Goal: Check status: Check status

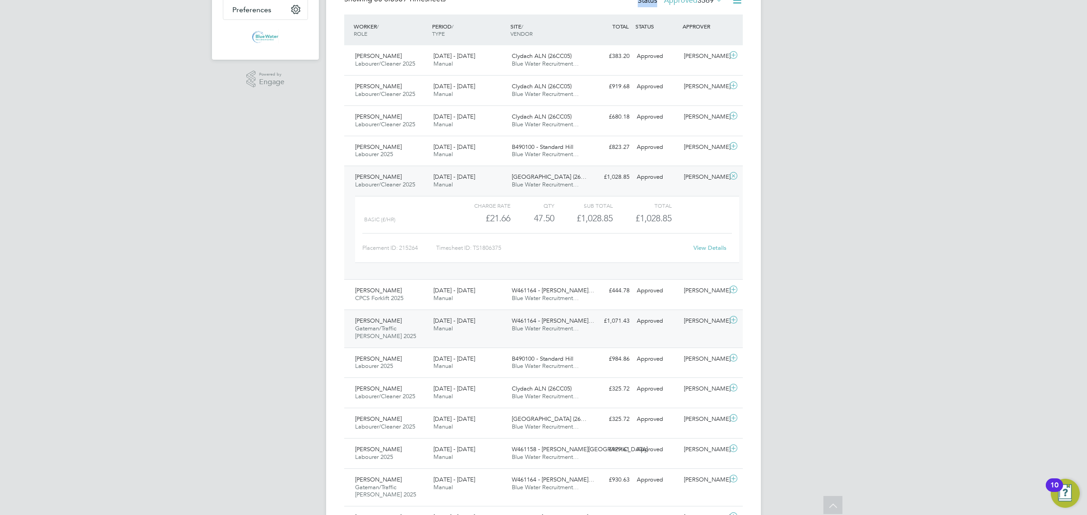
click at [687, 337] on div "[PERSON_NAME] [PERSON_NAME]/Traffic [PERSON_NAME] 2025 [DATE] - [DATE] [DATE] -…" at bounding box center [543, 329] width 399 height 38
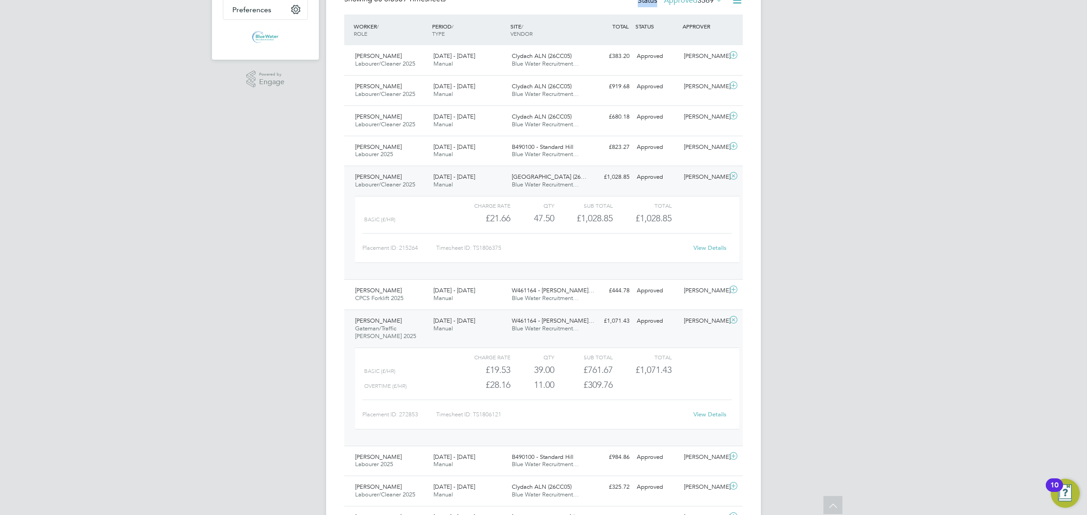
click at [694, 415] on link "View Details" at bounding box center [709, 415] width 33 height 8
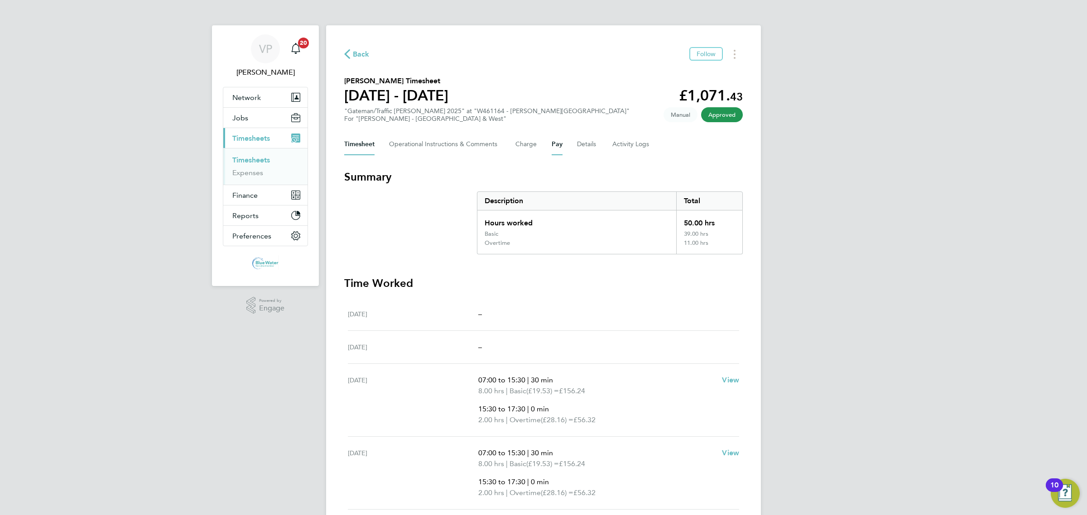
drag, startPoint x: 550, startPoint y: 139, endPoint x: 556, endPoint y: 145, distance: 8.0
click at [550, 139] on div "Timesheet Operational Instructions & Comments Charge Pay Details Activity Logs" at bounding box center [543, 145] width 399 height 22
click at [558, 145] on button "Pay" at bounding box center [557, 145] width 11 height 22
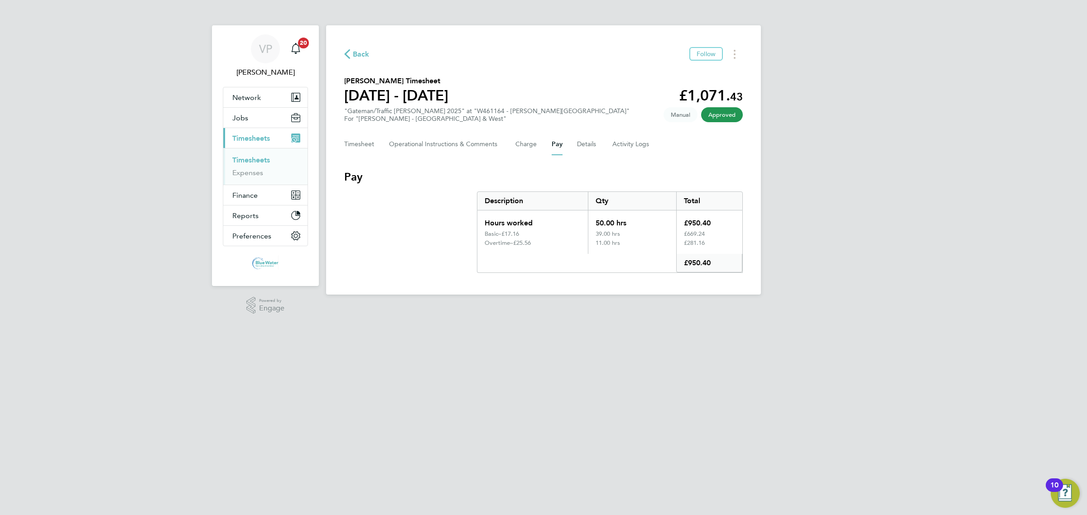
click at [363, 60] on span "Back" at bounding box center [361, 54] width 17 height 11
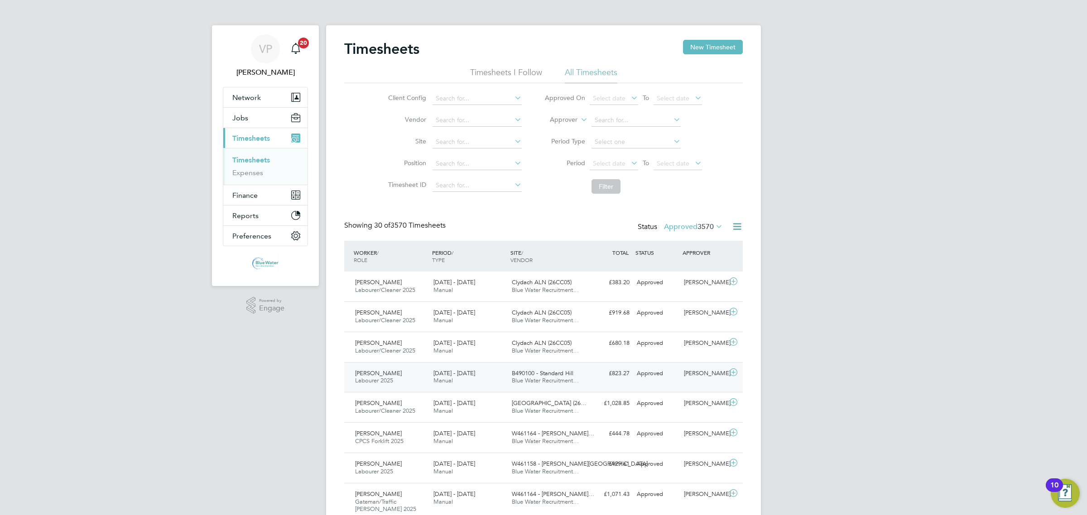
click at [435, 385] on span "Manual" at bounding box center [442, 381] width 19 height 8
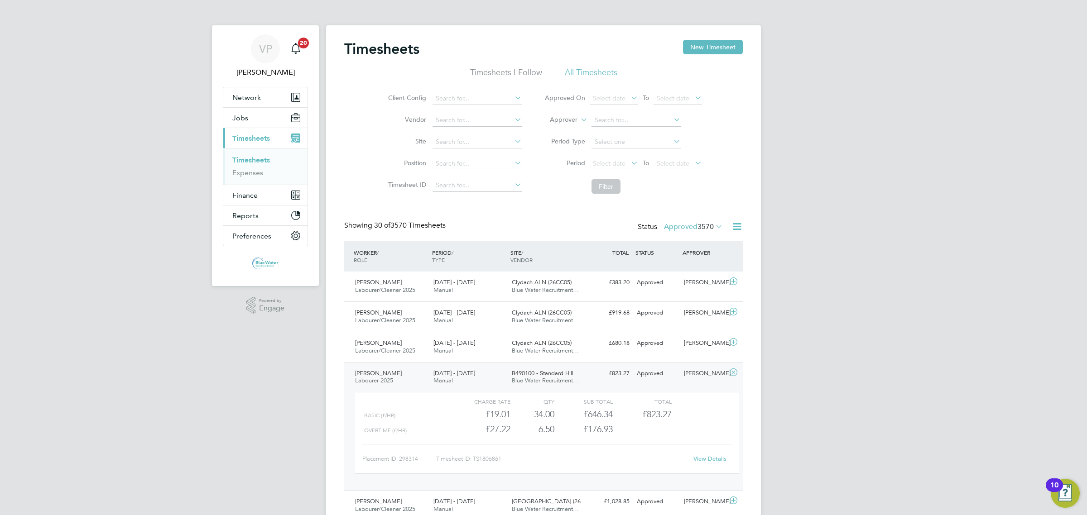
click at [703, 459] on link "View Details" at bounding box center [709, 459] width 33 height 8
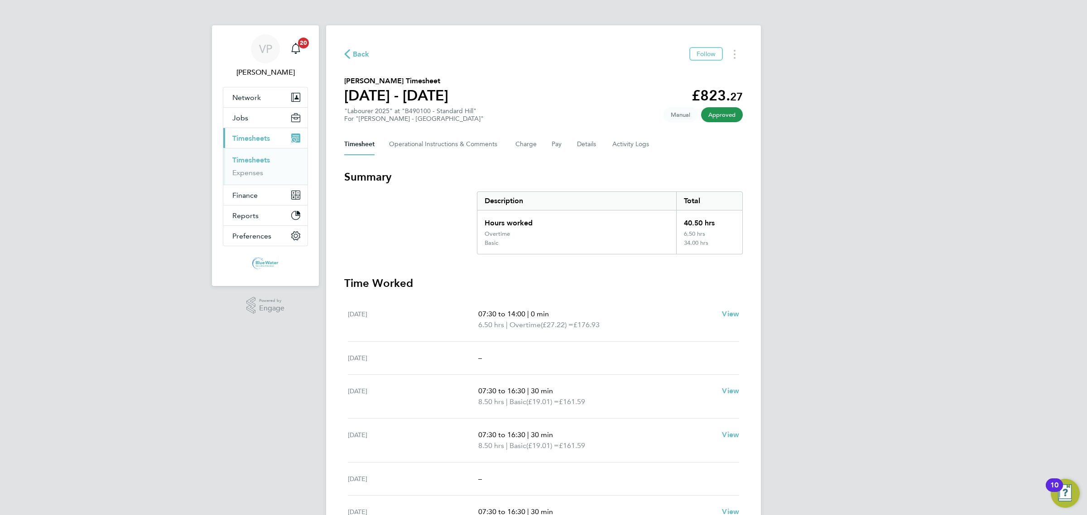
click at [551, 146] on div "Timesheet Operational Instructions & Comments Charge Pay Details Activity Logs" at bounding box center [543, 145] width 399 height 22
click at [552, 139] on button "Pay" at bounding box center [557, 145] width 11 height 22
